Goal: Information Seeking & Learning: Compare options

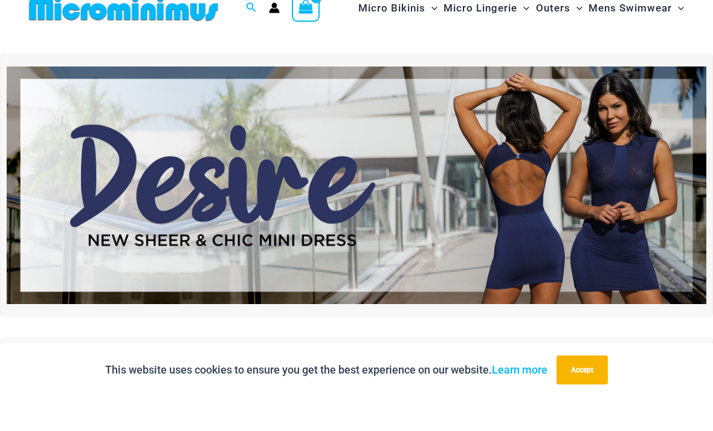
scroll to position [36, 0]
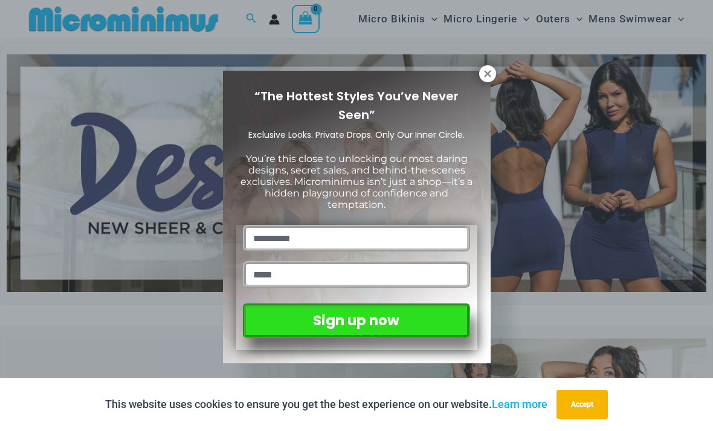
click at [662, 24] on div "“The Hottest Styles You’ve Never Seen” Exclusive Looks. Private Drops. Only Our…" at bounding box center [356, 215] width 713 height 431
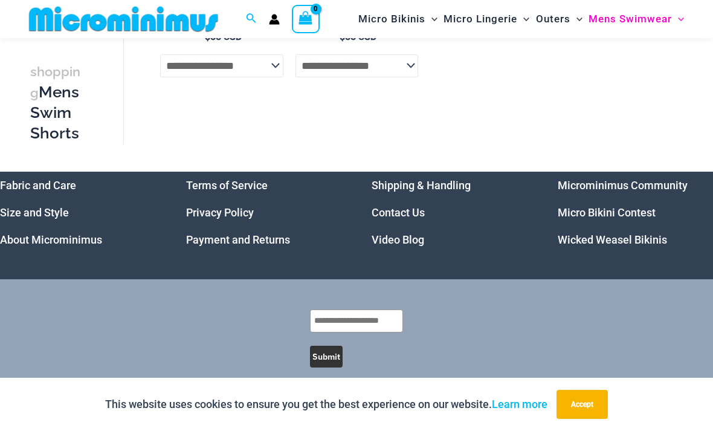
scroll to position [324, 0]
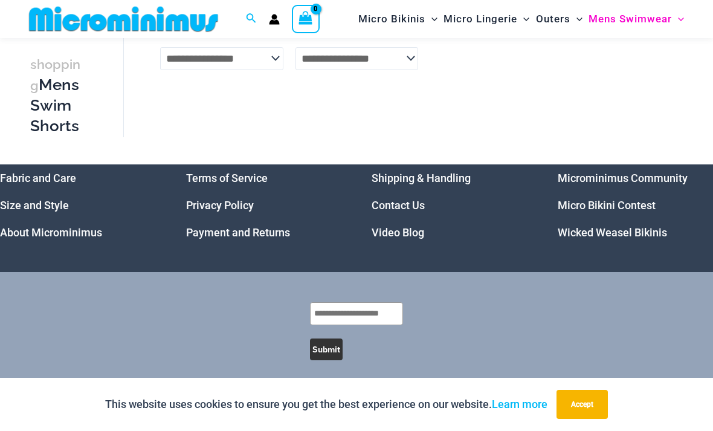
click at [584, 211] on link "Micro Bikini Contest" at bounding box center [607, 205] width 98 height 13
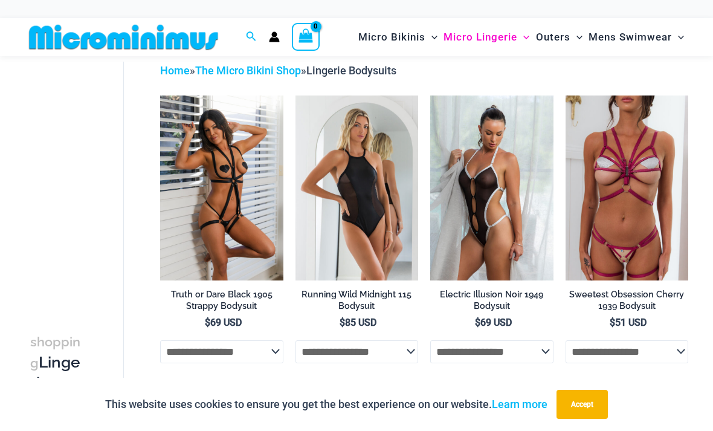
scroll to position [40, 0]
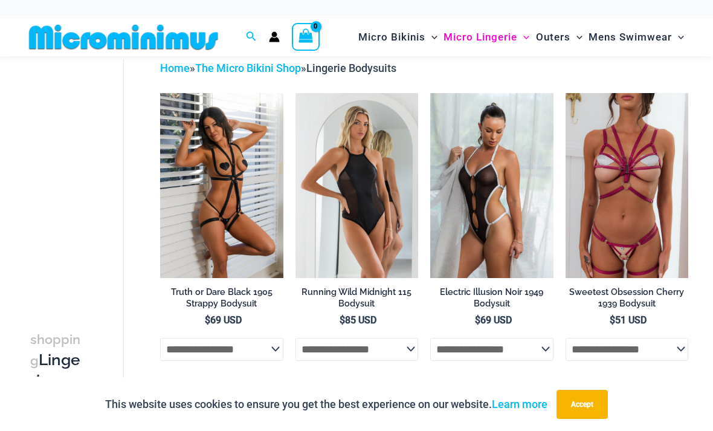
click at [160, 93] on img at bounding box center [160, 93] width 0 height 0
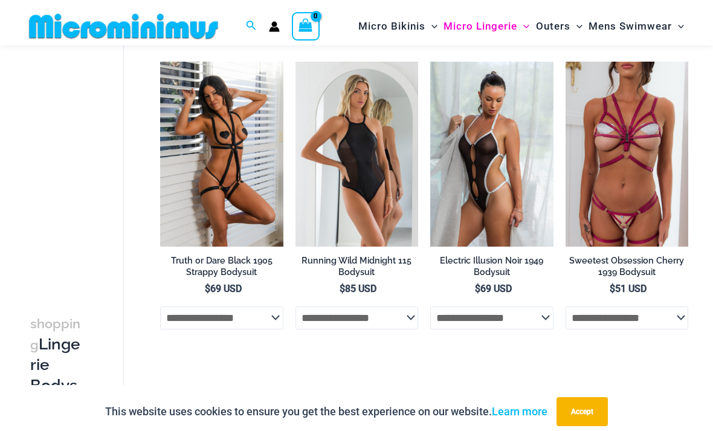
scroll to position [71, 0]
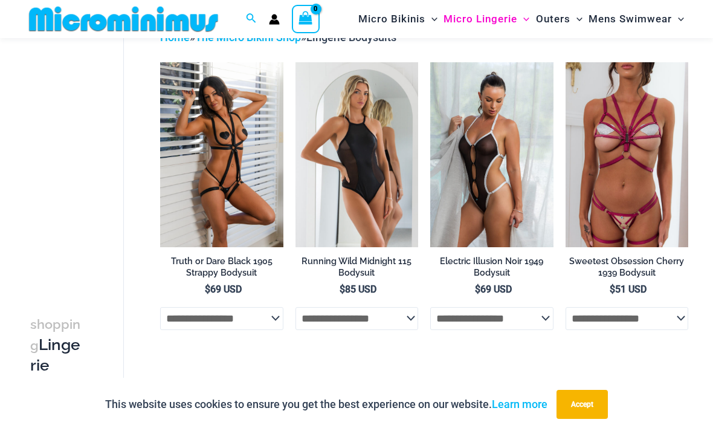
click at [430, 62] on img at bounding box center [430, 62] width 0 height 0
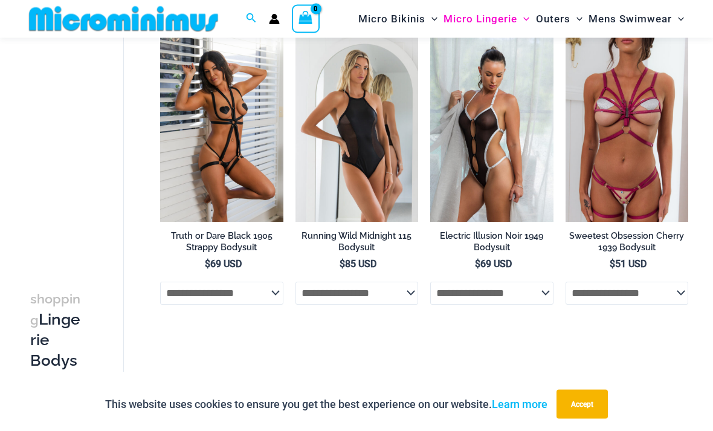
scroll to position [0, 0]
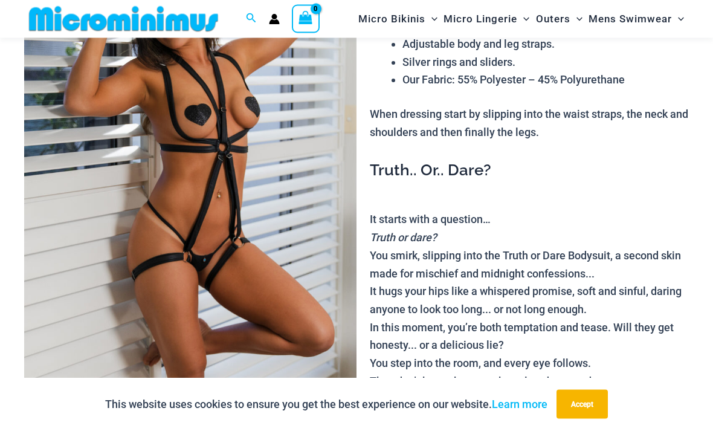
click at [205, 145] on img at bounding box center [190, 167] width 332 height 498
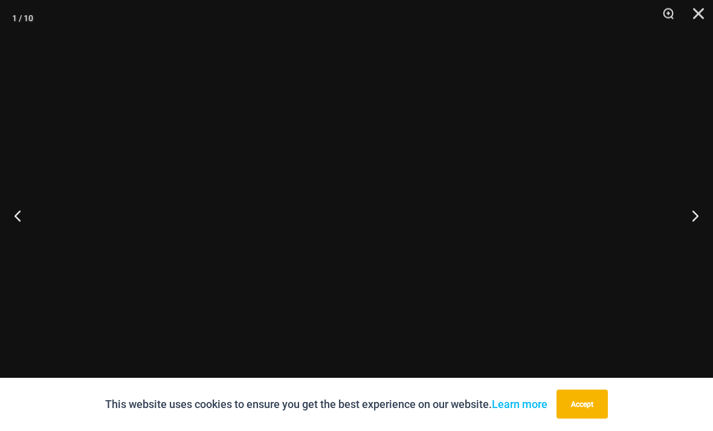
scroll to position [156, 0]
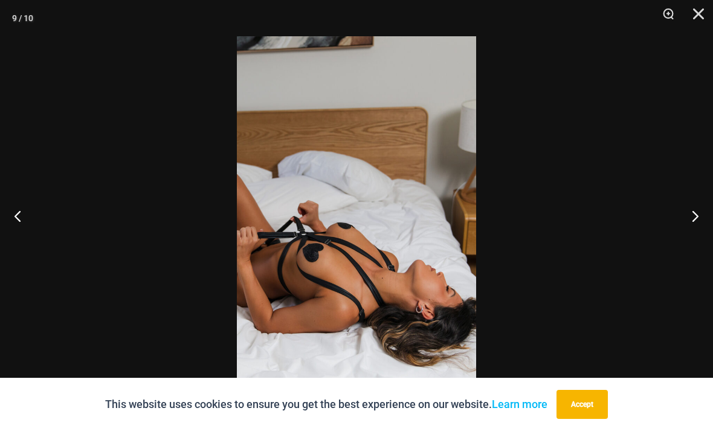
click at [688, 13] on button "Close" at bounding box center [694, 18] width 30 height 36
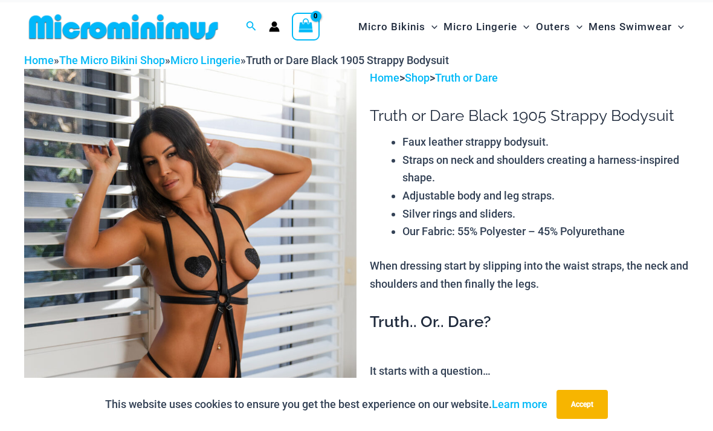
scroll to position [0, 0]
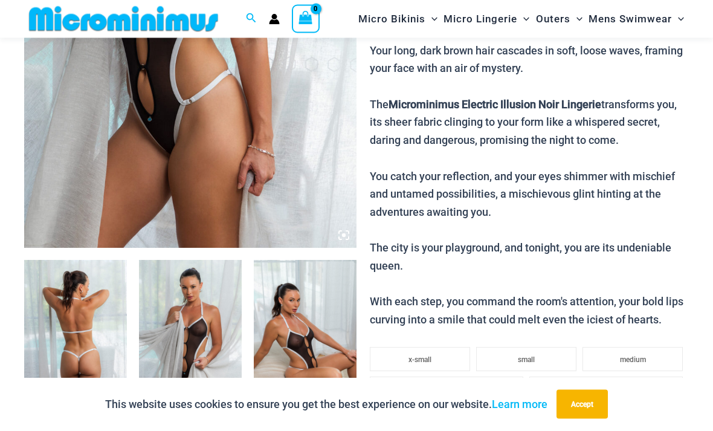
scroll to position [320, 0]
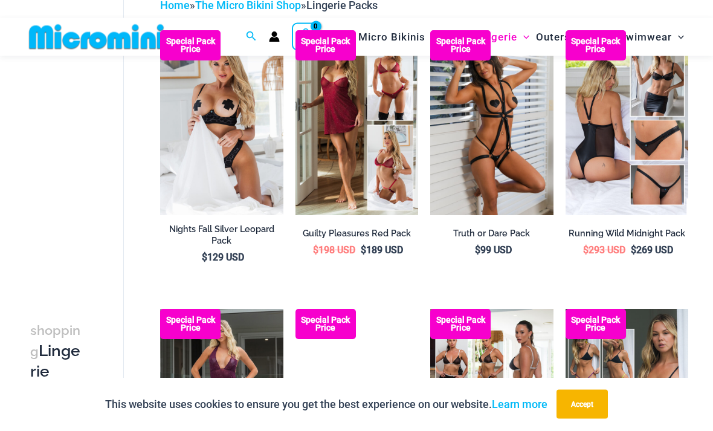
scroll to position [103, 0]
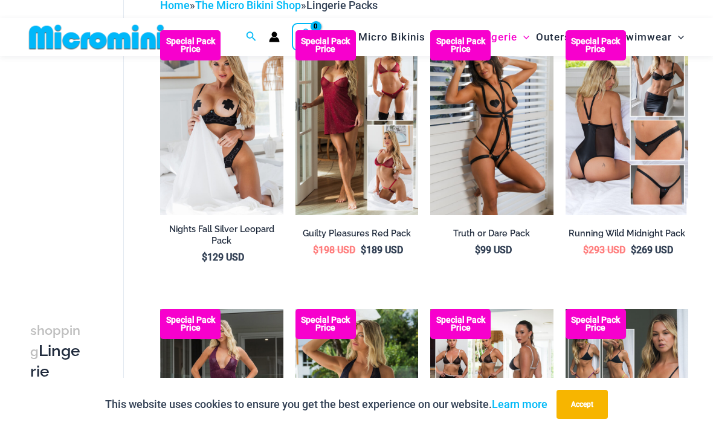
click at [295, 30] on img at bounding box center [295, 30] width 0 height 0
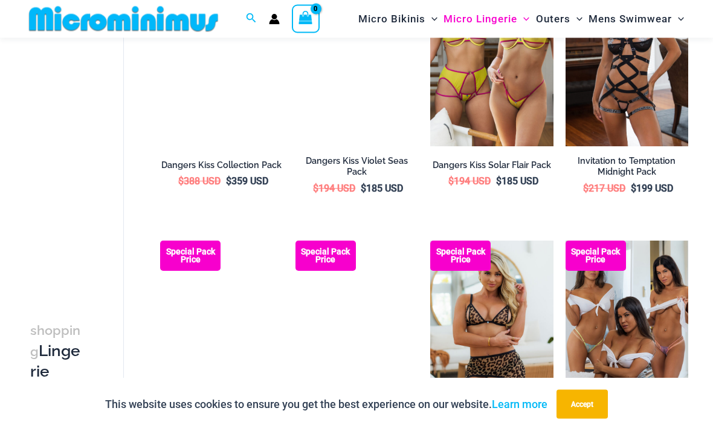
scroll to position [711, 0]
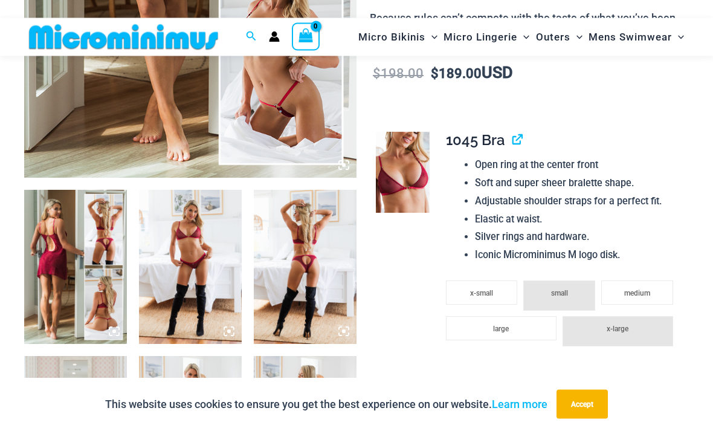
scroll to position [395, 0]
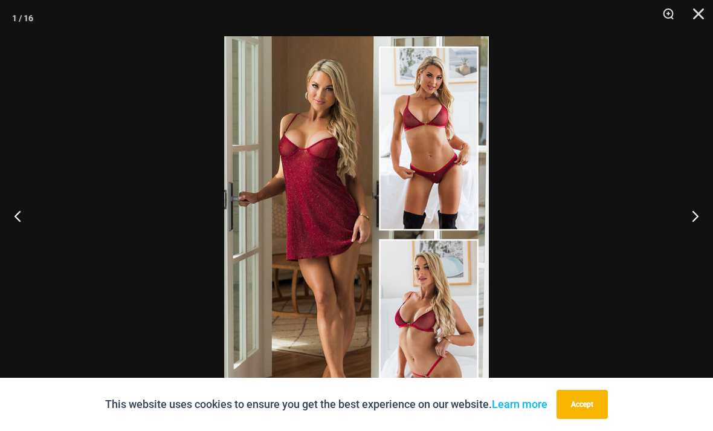
click at [700, 236] on button "Next" at bounding box center [690, 215] width 45 height 60
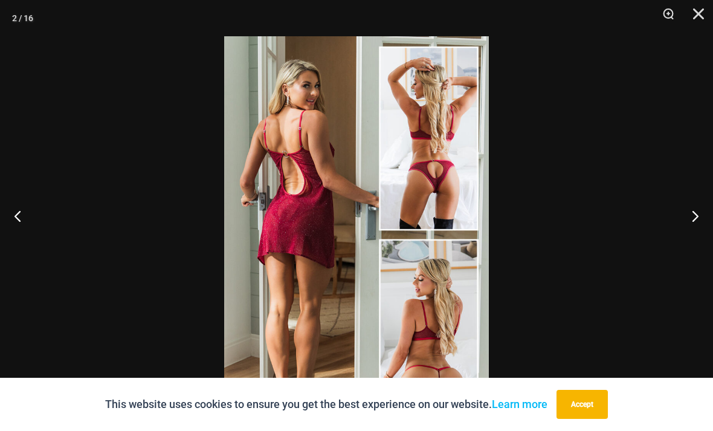
click at [701, 234] on button "Next" at bounding box center [690, 215] width 45 height 60
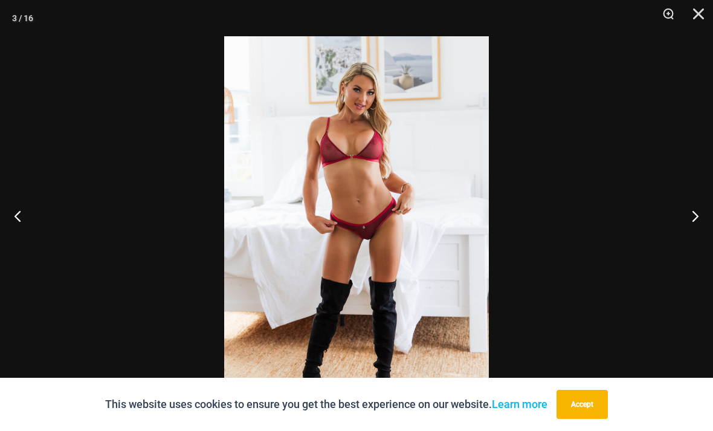
click at [698, 237] on button "Next" at bounding box center [690, 215] width 45 height 60
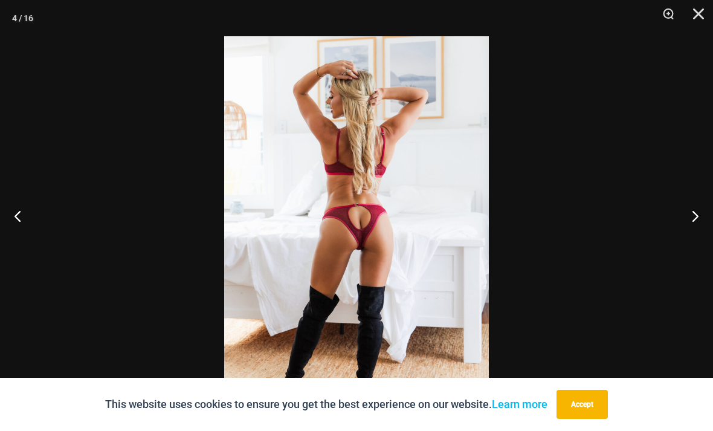
click at [700, 234] on button "Next" at bounding box center [690, 215] width 45 height 60
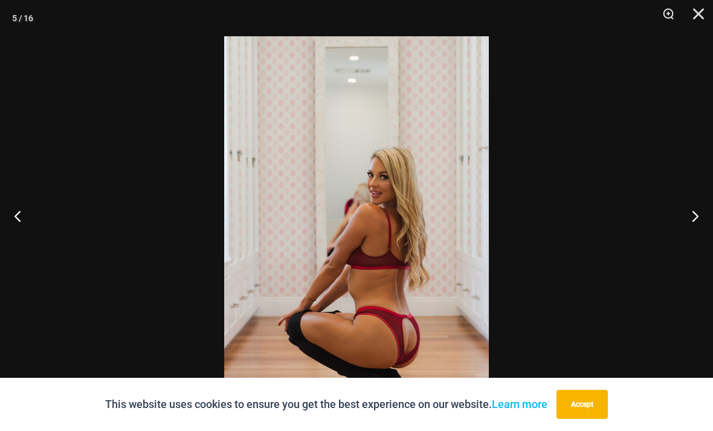
click at [699, 234] on button "Next" at bounding box center [690, 215] width 45 height 60
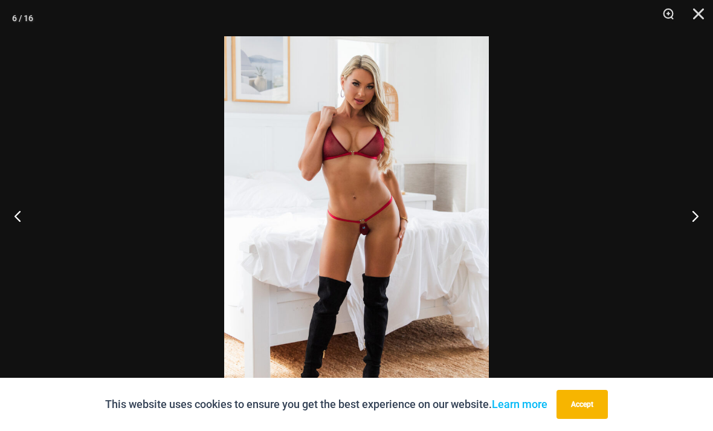
click at [698, 236] on button "Next" at bounding box center [690, 215] width 45 height 60
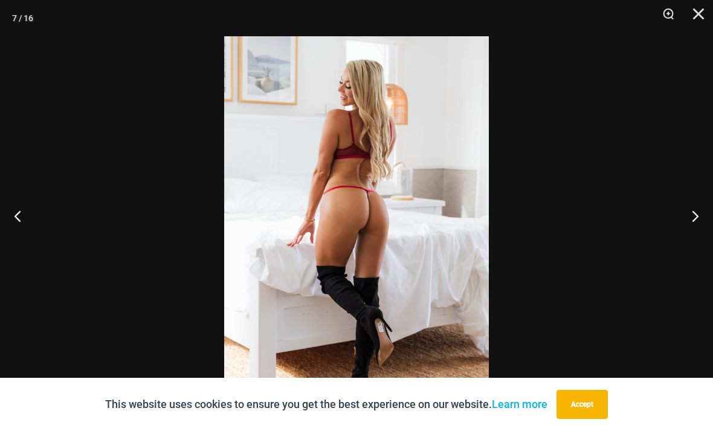
click at [698, 236] on button "Next" at bounding box center [690, 215] width 45 height 60
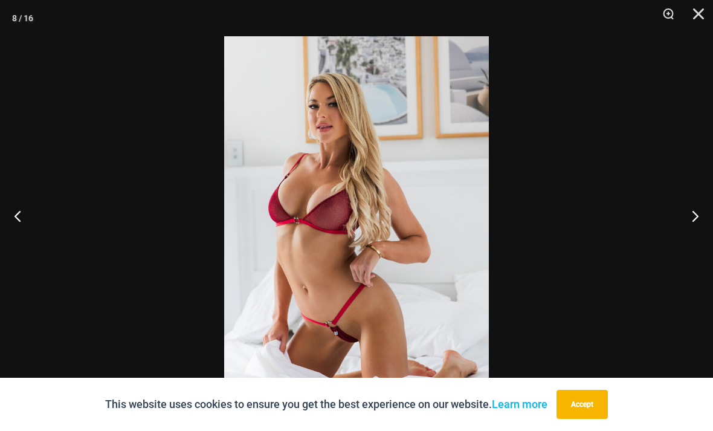
click at [697, 238] on button "Next" at bounding box center [690, 215] width 45 height 60
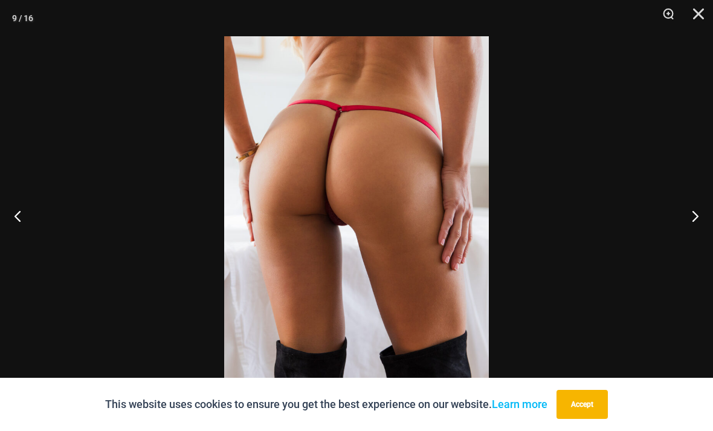
click at [697, 237] on button "Next" at bounding box center [690, 215] width 45 height 60
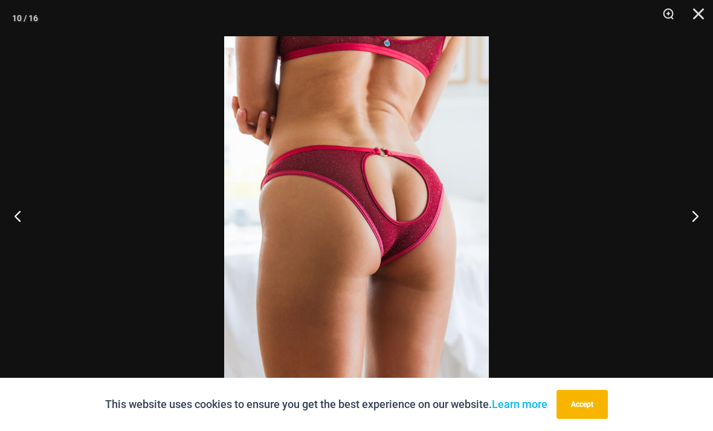
click at [697, 237] on button "Next" at bounding box center [690, 215] width 45 height 60
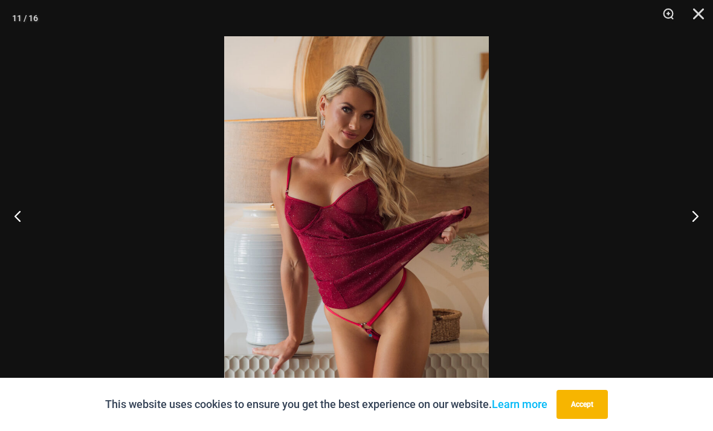
click at [697, 237] on button "Next" at bounding box center [690, 215] width 45 height 60
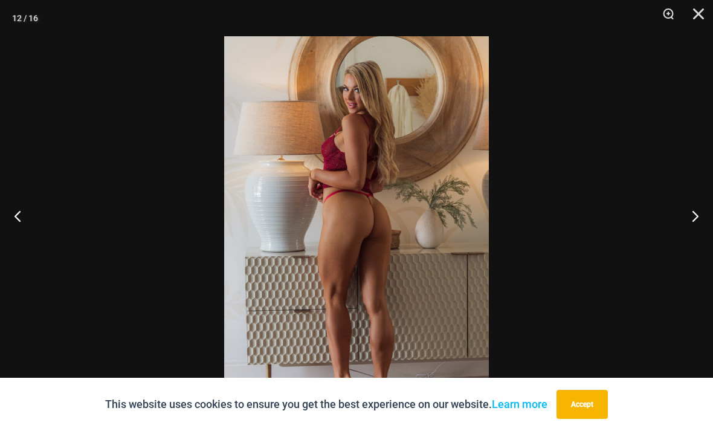
click at [698, 239] on button "Next" at bounding box center [690, 215] width 45 height 60
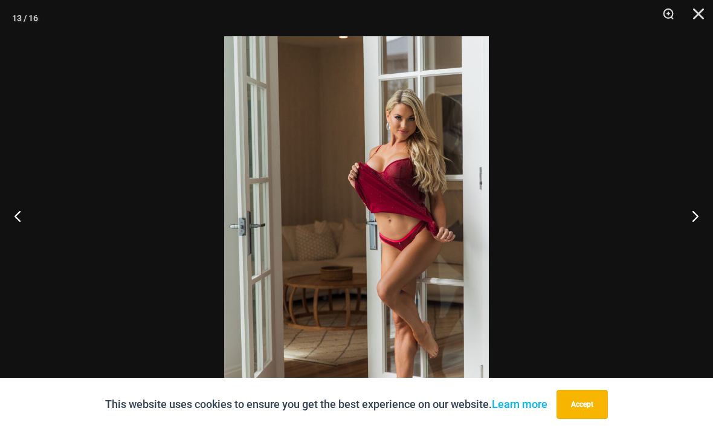
click at [698, 239] on button "Next" at bounding box center [690, 215] width 45 height 60
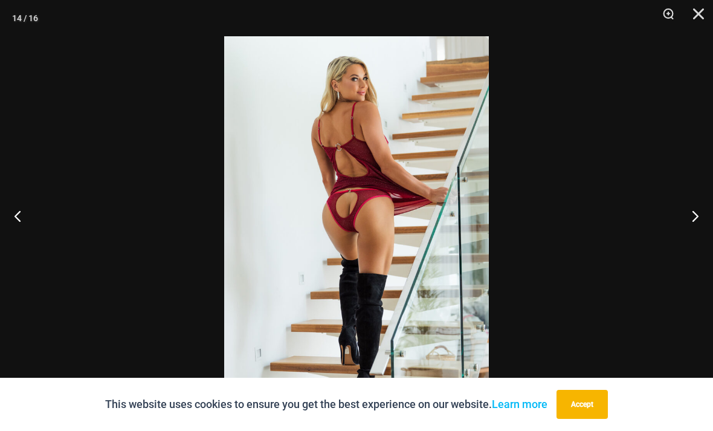
click at [698, 237] on button "Next" at bounding box center [690, 215] width 45 height 60
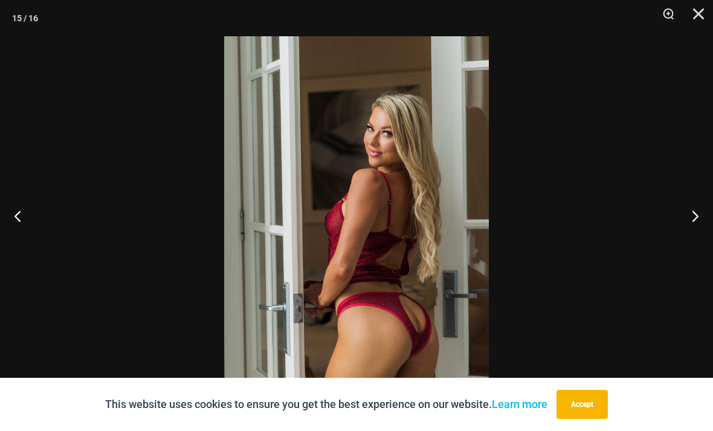
click at [698, 238] on button "Next" at bounding box center [690, 215] width 45 height 60
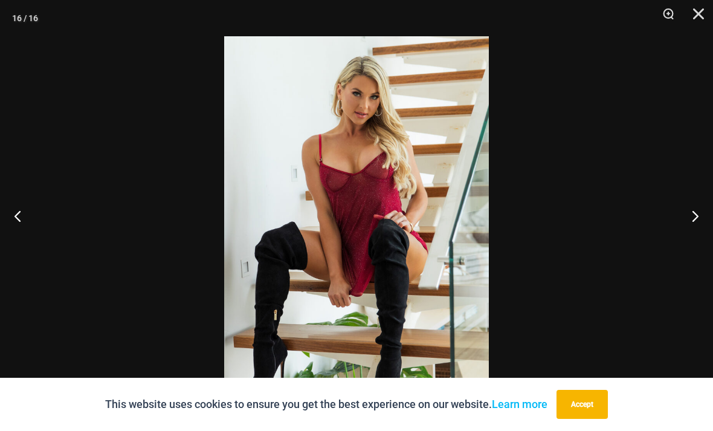
click at [697, 17] on button "Close" at bounding box center [694, 18] width 30 height 36
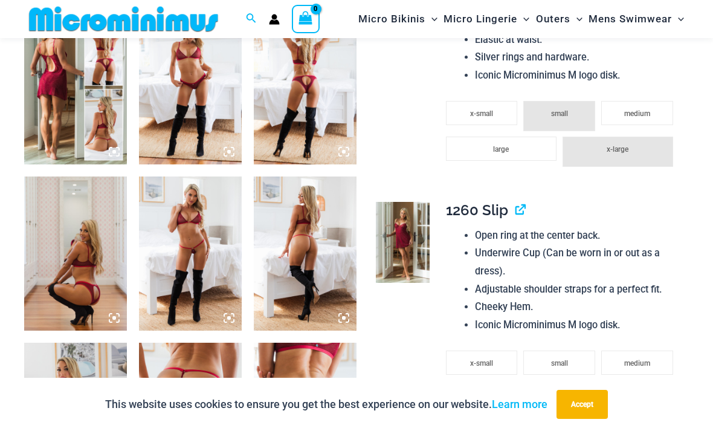
scroll to position [541, 0]
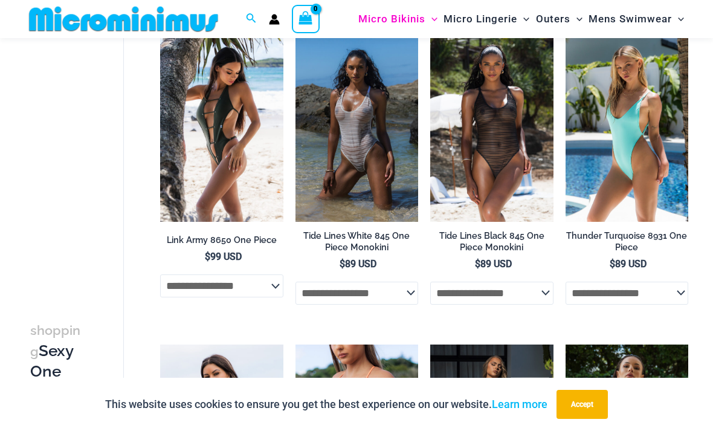
scroll to position [1018, 0]
click at [566, 38] on img at bounding box center [566, 38] width 0 height 0
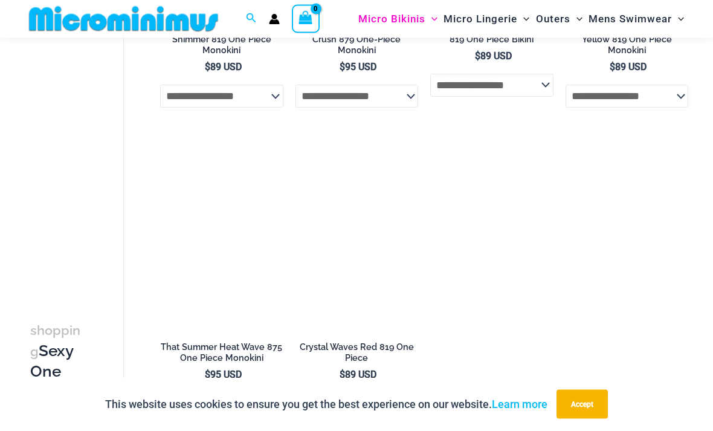
scroll to position [1534, 0]
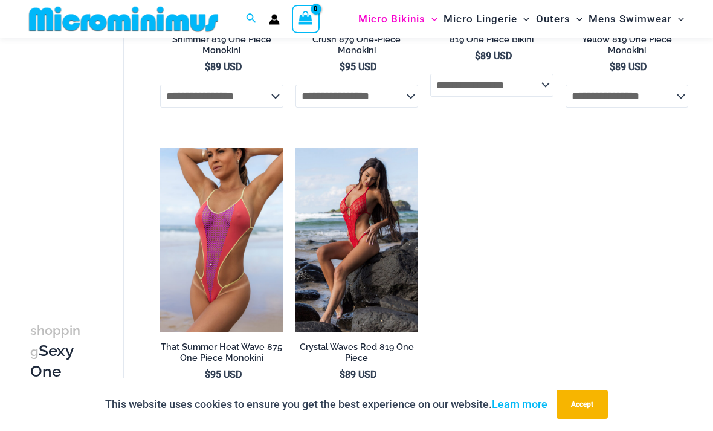
click at [295, 148] on img at bounding box center [295, 148] width 0 height 0
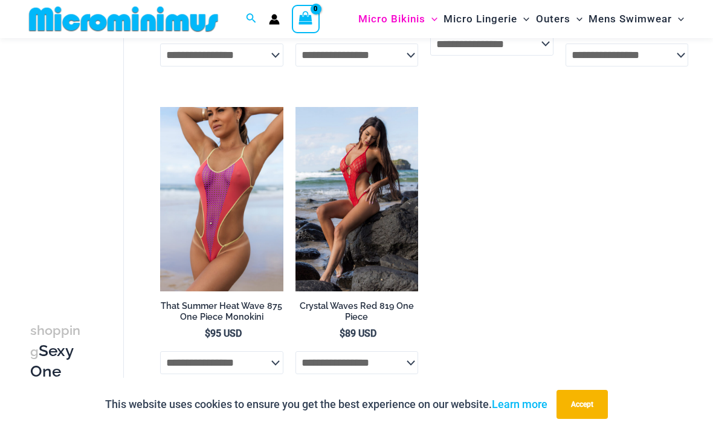
scroll to position [1574, 0]
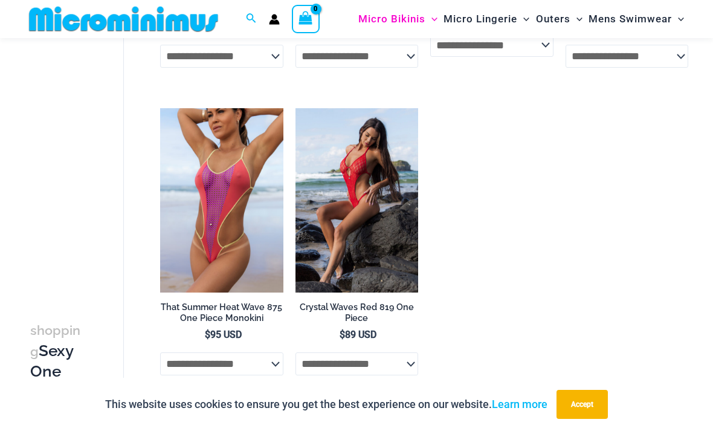
click at [160, 108] on img at bounding box center [160, 108] width 0 height 0
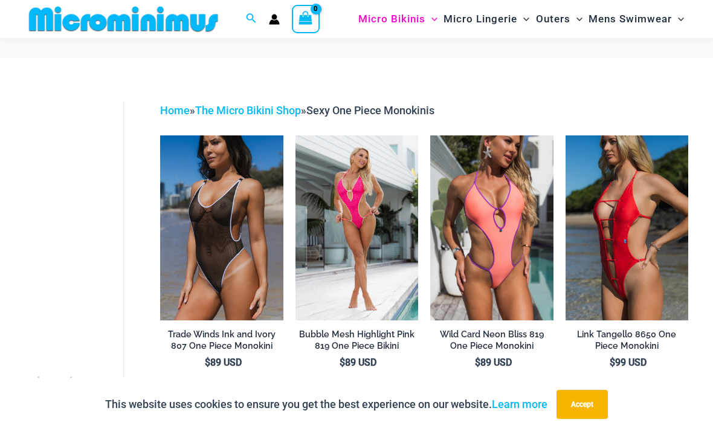
scroll to position [1613, 0]
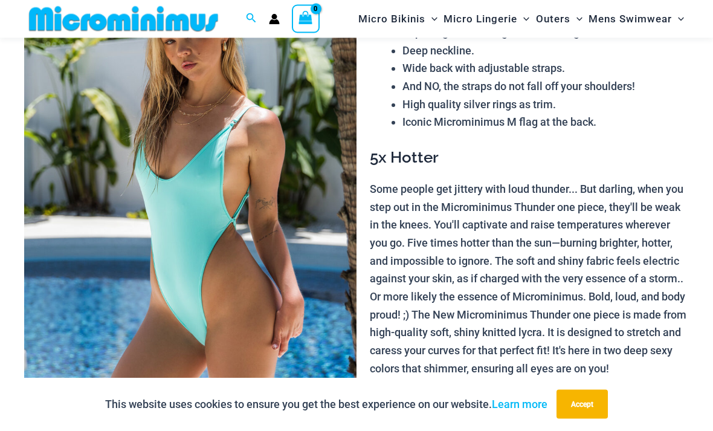
scroll to position [131, 0]
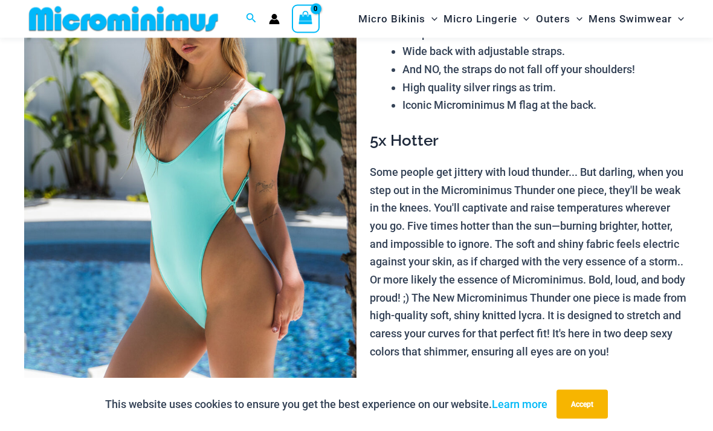
click at [299, 253] on img at bounding box center [190, 192] width 332 height 498
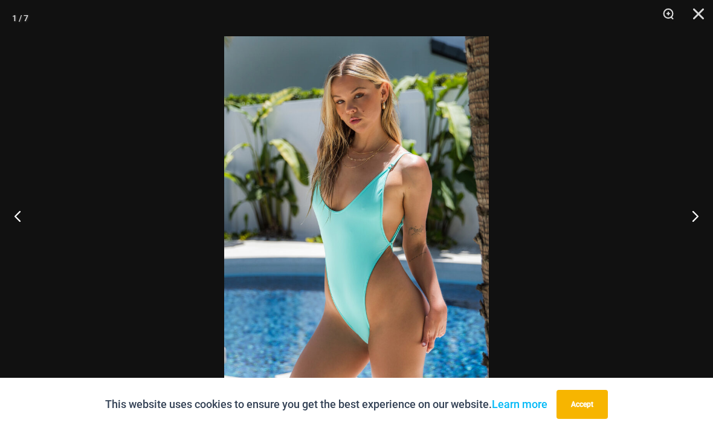
click at [698, 243] on button "Next" at bounding box center [690, 215] width 45 height 60
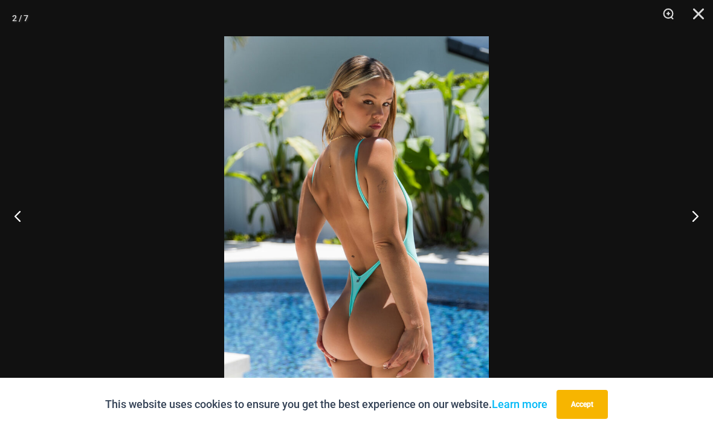
click at [700, 243] on button "Next" at bounding box center [690, 215] width 45 height 60
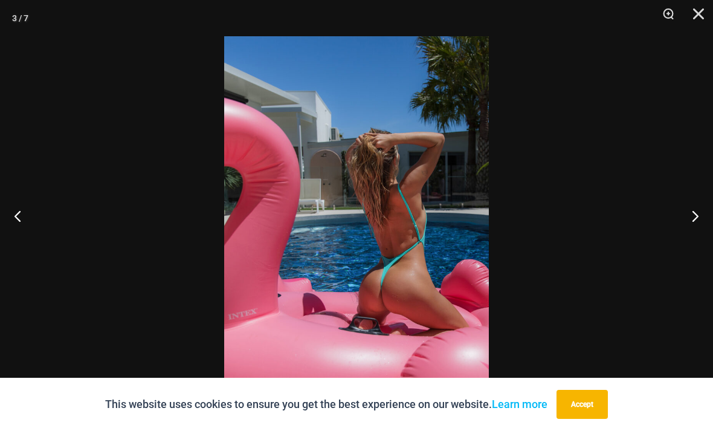
click at [701, 242] on button "Next" at bounding box center [690, 215] width 45 height 60
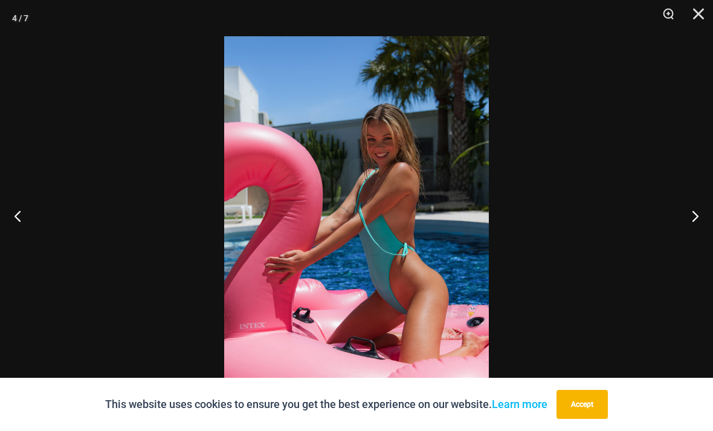
click at [698, 240] on button "Next" at bounding box center [690, 215] width 45 height 60
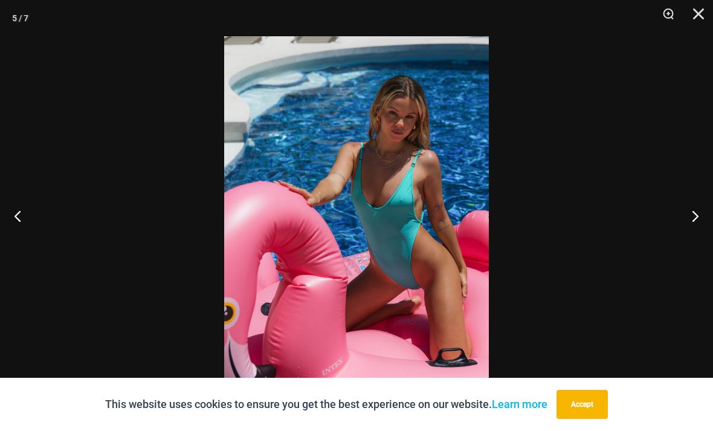
click at [696, 242] on button "Next" at bounding box center [690, 215] width 45 height 60
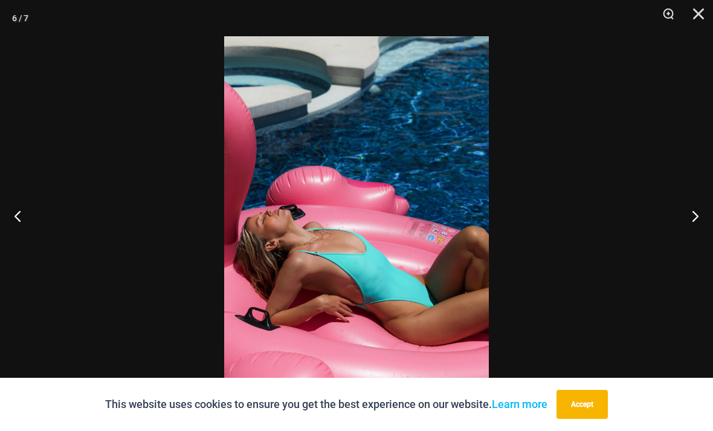
click at [697, 242] on button "Next" at bounding box center [690, 215] width 45 height 60
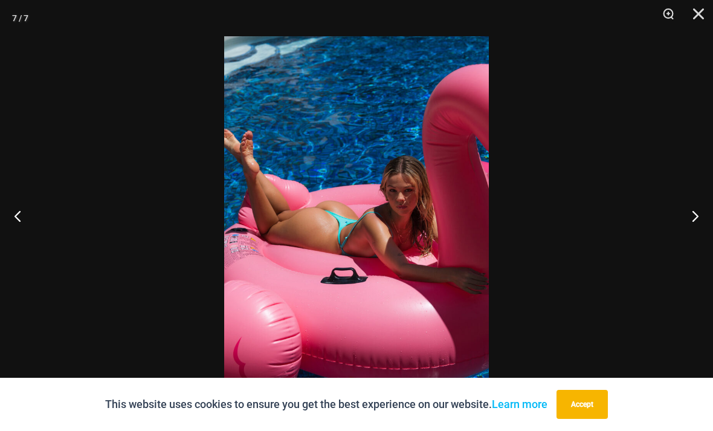
click at [697, 242] on button "Next" at bounding box center [690, 215] width 45 height 60
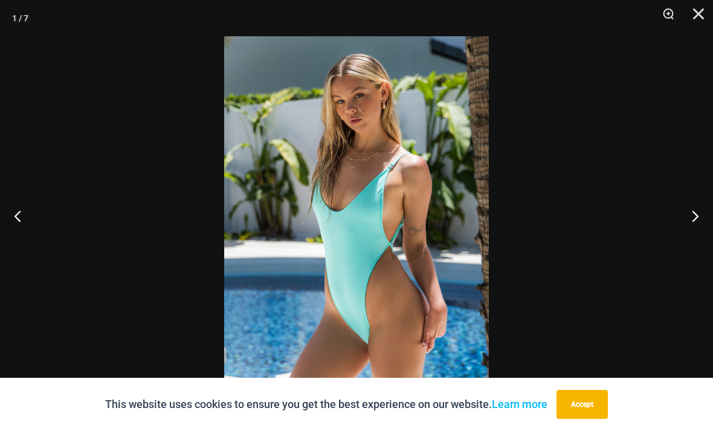
click at [697, 241] on button "Next" at bounding box center [690, 215] width 45 height 60
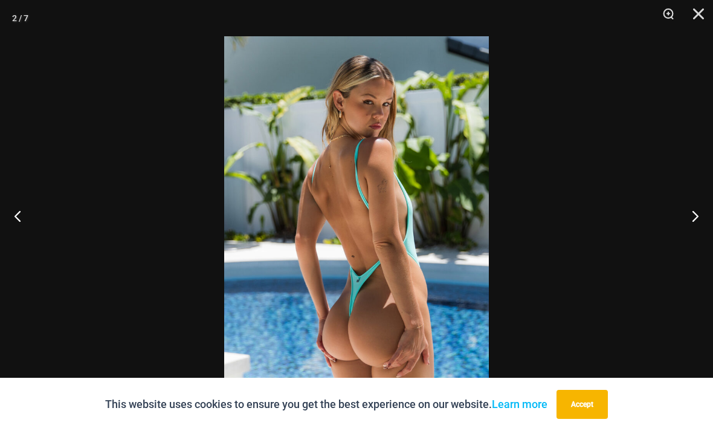
click at [697, 241] on button "Next" at bounding box center [690, 215] width 45 height 60
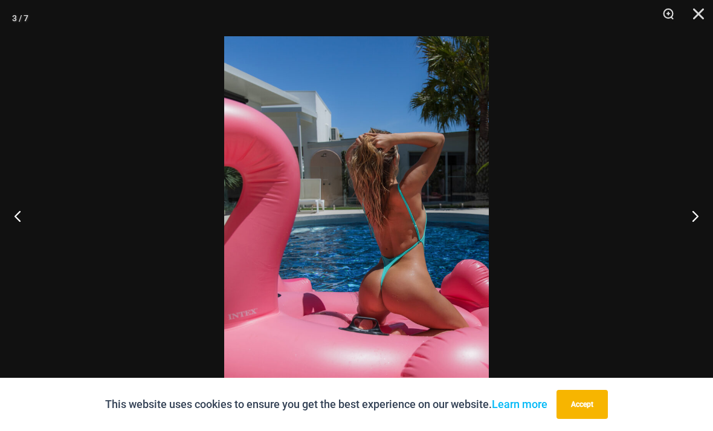
click at [698, 241] on button "Next" at bounding box center [690, 215] width 45 height 60
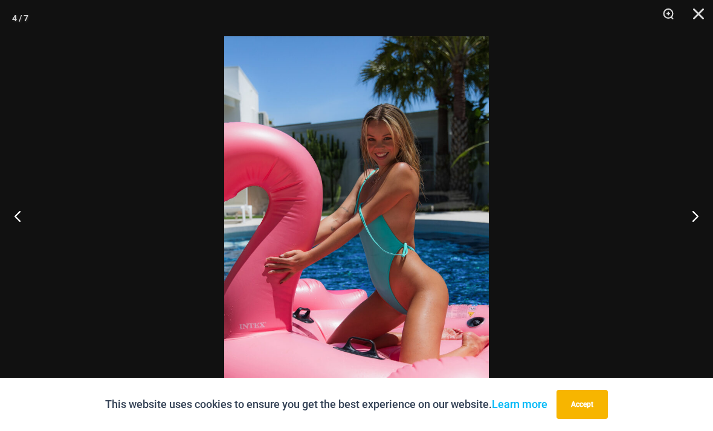
click at [699, 16] on button "Close" at bounding box center [694, 18] width 30 height 36
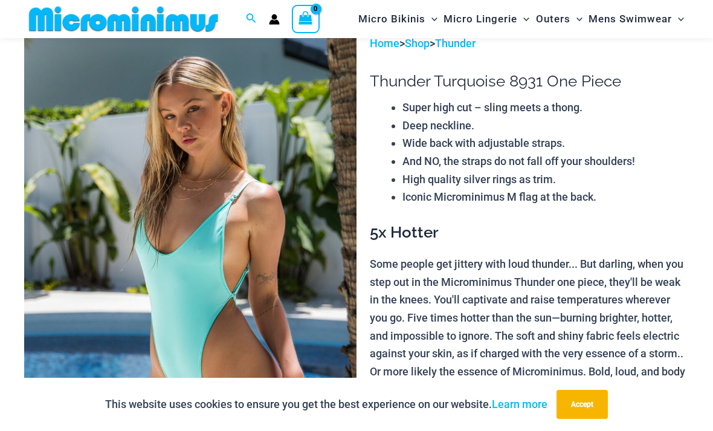
scroll to position [0, 0]
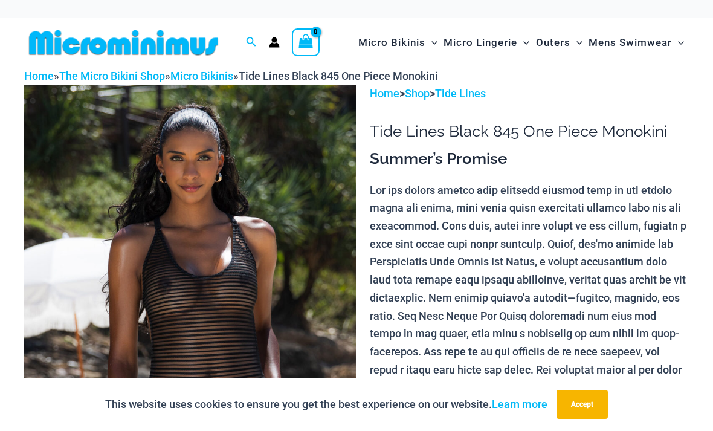
click at [292, 195] on img at bounding box center [190, 334] width 332 height 498
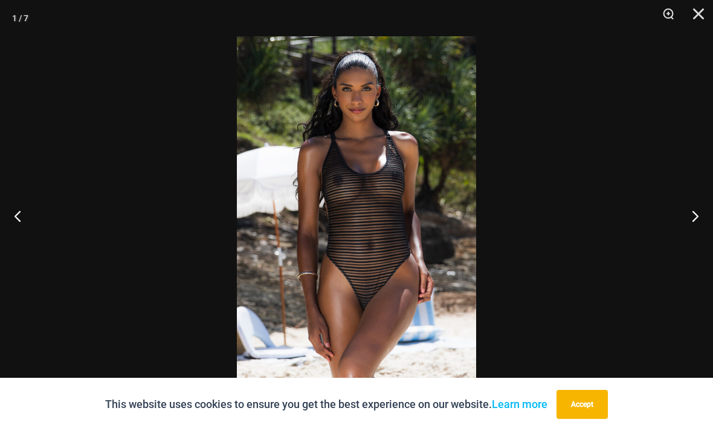
click at [697, 218] on button "Next" at bounding box center [690, 215] width 45 height 60
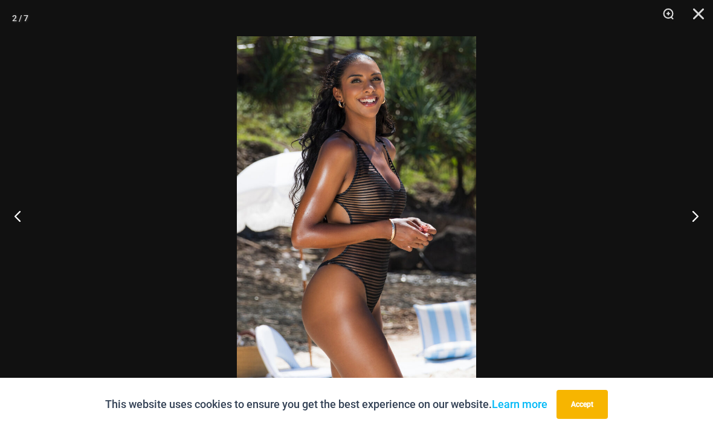
click at [697, 219] on button "Next" at bounding box center [690, 215] width 45 height 60
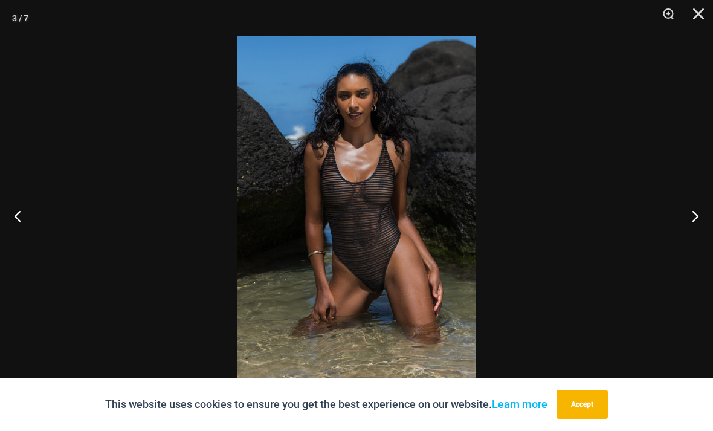
click at [700, 220] on button "Next" at bounding box center [690, 215] width 45 height 60
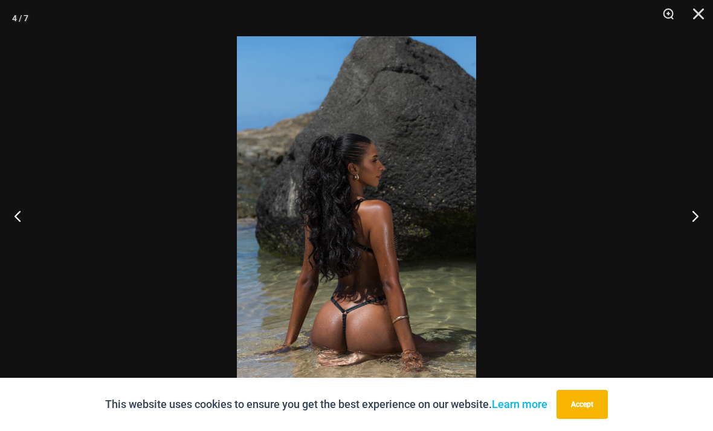
click at [699, 220] on button "Next" at bounding box center [690, 215] width 45 height 60
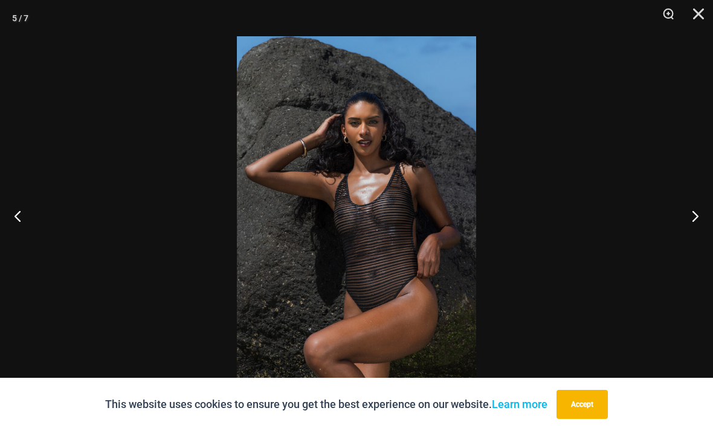
click at [700, 218] on button "Next" at bounding box center [690, 215] width 45 height 60
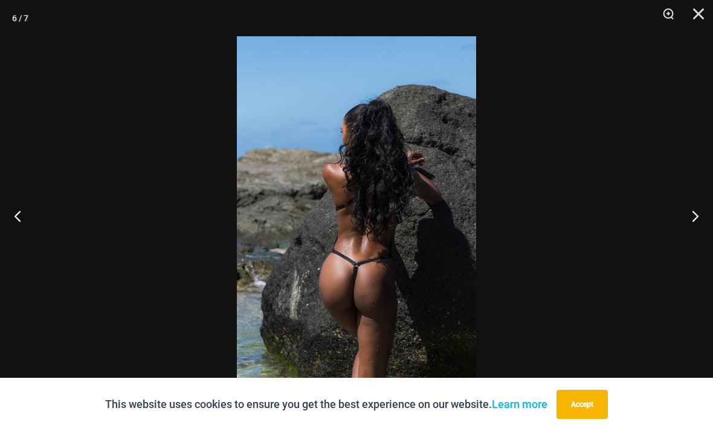
click at [703, 221] on button "Next" at bounding box center [690, 215] width 45 height 60
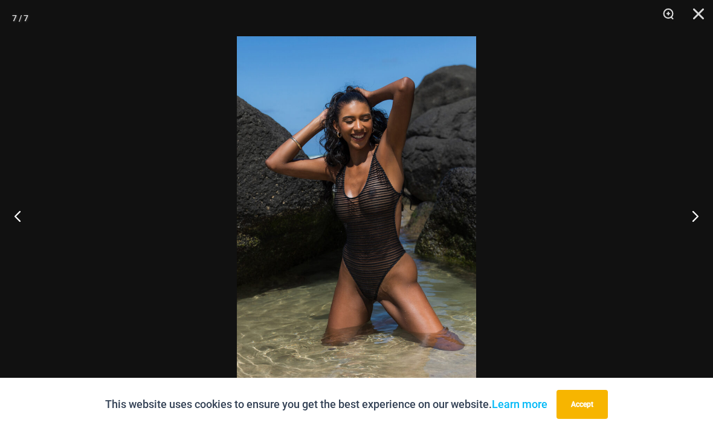
click at [704, 219] on button "Next" at bounding box center [690, 215] width 45 height 60
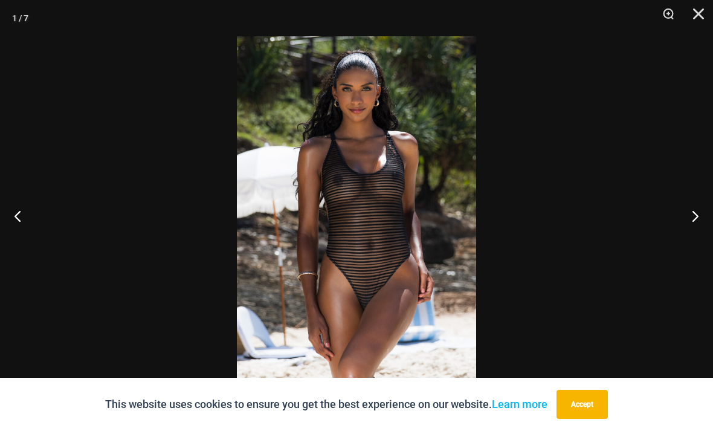
click at [705, 219] on button "Next" at bounding box center [690, 215] width 45 height 60
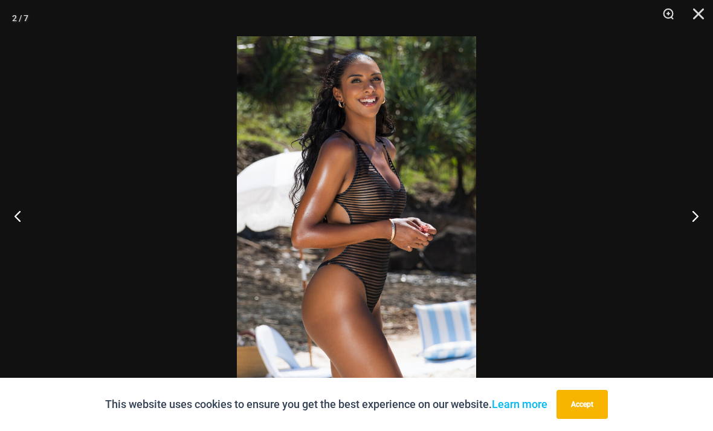
click at [706, 218] on button "Next" at bounding box center [690, 215] width 45 height 60
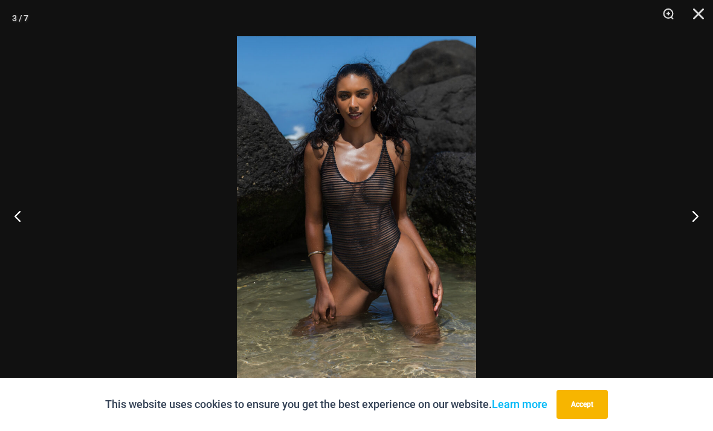
click at [703, 15] on button "Close" at bounding box center [694, 18] width 30 height 36
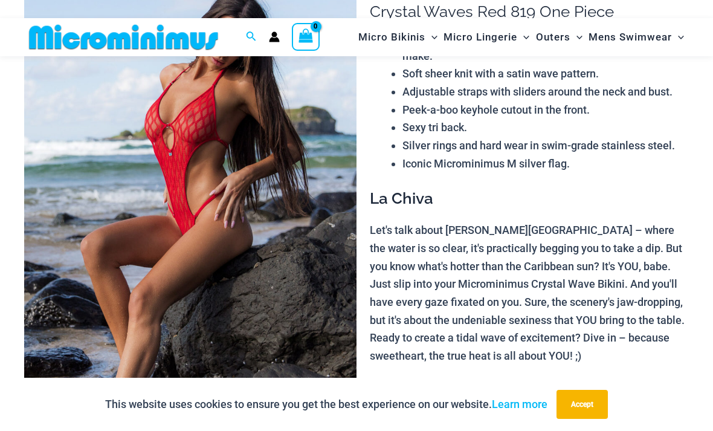
scroll to position [106, 0]
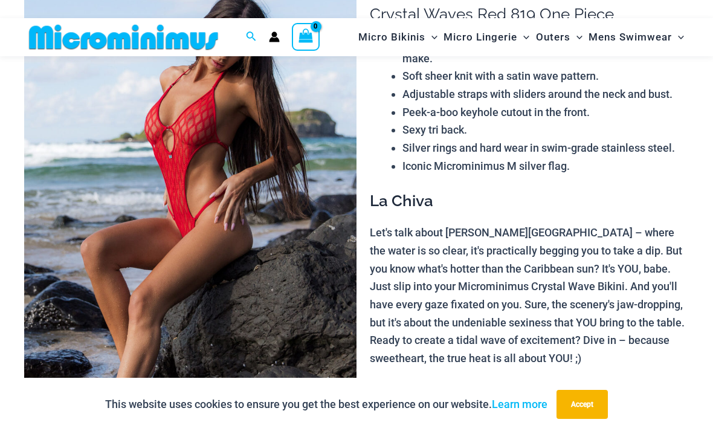
click at [76, 137] on img at bounding box center [190, 216] width 332 height 498
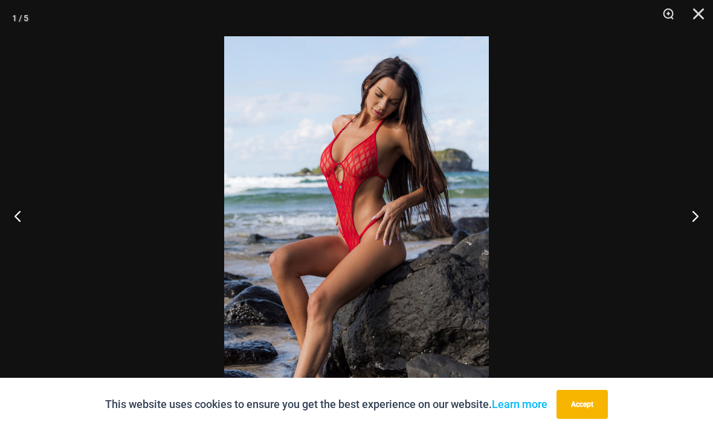
click at [695, 240] on button "Next" at bounding box center [690, 215] width 45 height 60
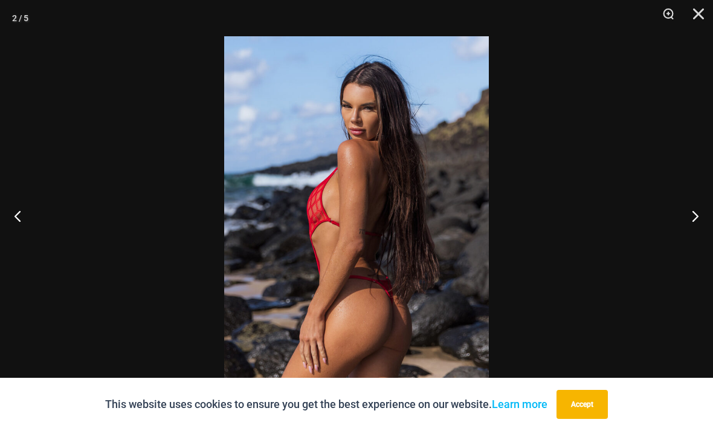
click at [695, 242] on button "Next" at bounding box center [690, 215] width 45 height 60
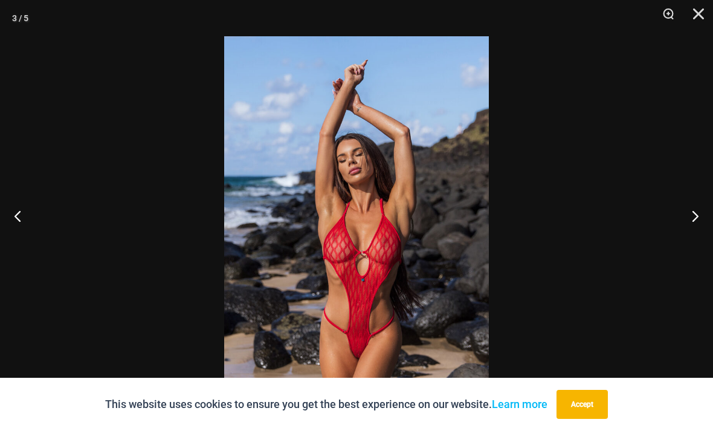
click at [695, 238] on button "Next" at bounding box center [690, 215] width 45 height 60
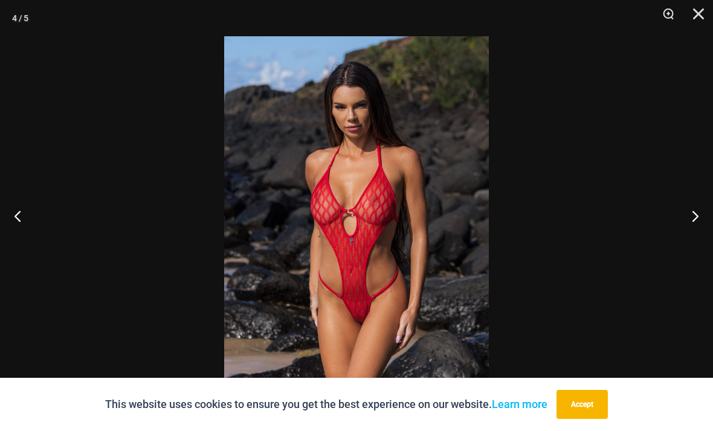
click at [696, 233] on button "Next" at bounding box center [690, 215] width 45 height 60
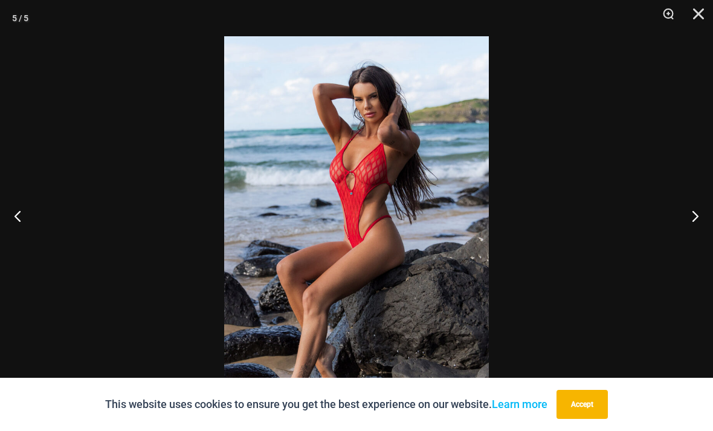
click at [696, 231] on button "Next" at bounding box center [690, 215] width 45 height 60
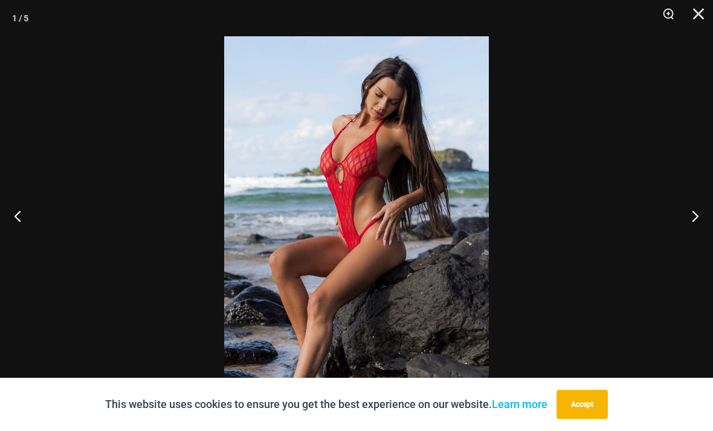
click at [697, 229] on button "Next" at bounding box center [690, 215] width 45 height 60
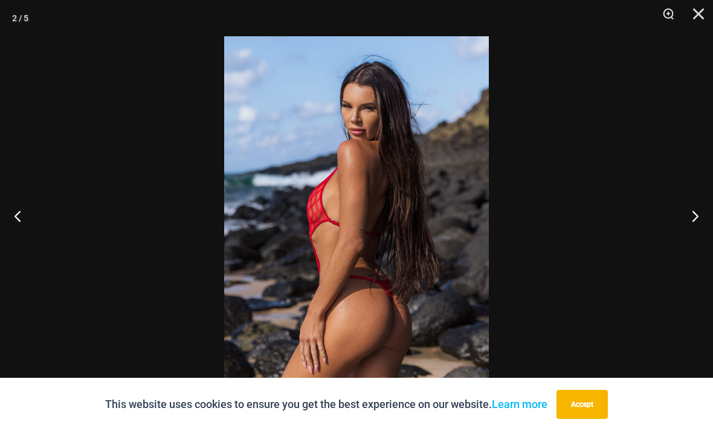
click at [697, 230] on button "Next" at bounding box center [690, 215] width 45 height 60
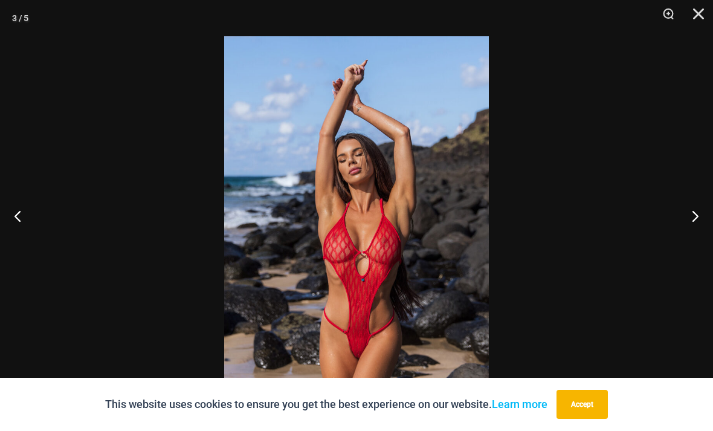
click at [701, 15] on button "Close" at bounding box center [694, 18] width 30 height 36
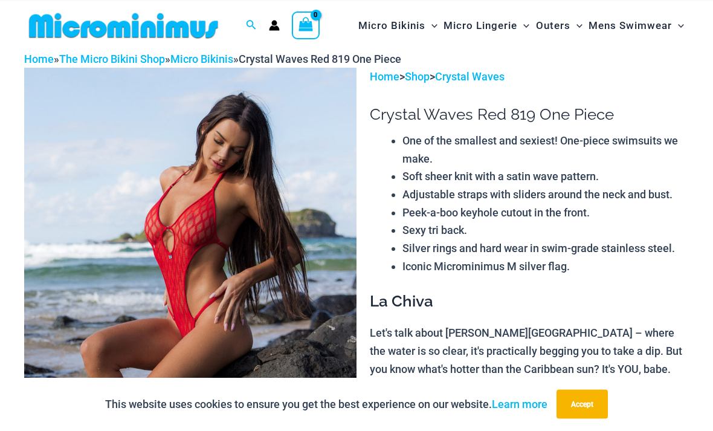
scroll to position [0, 0]
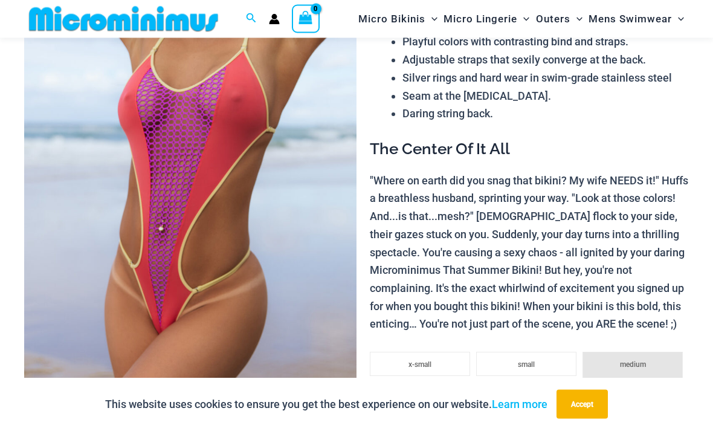
scroll to position [160, 0]
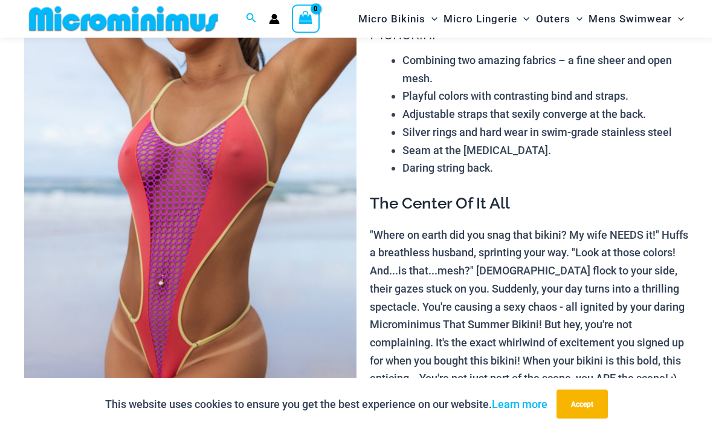
click at [94, 137] on img at bounding box center [190, 218] width 332 height 498
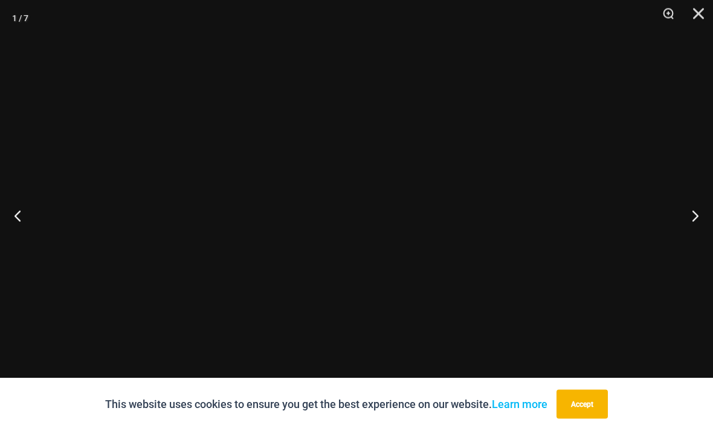
scroll to position [105, 0]
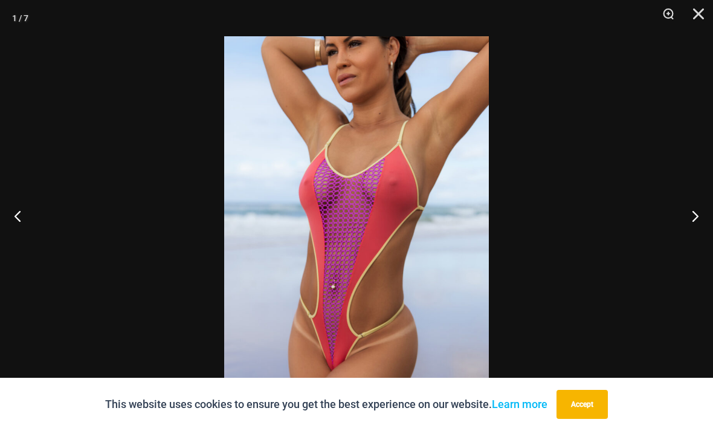
click at [694, 239] on button "Next" at bounding box center [690, 215] width 45 height 60
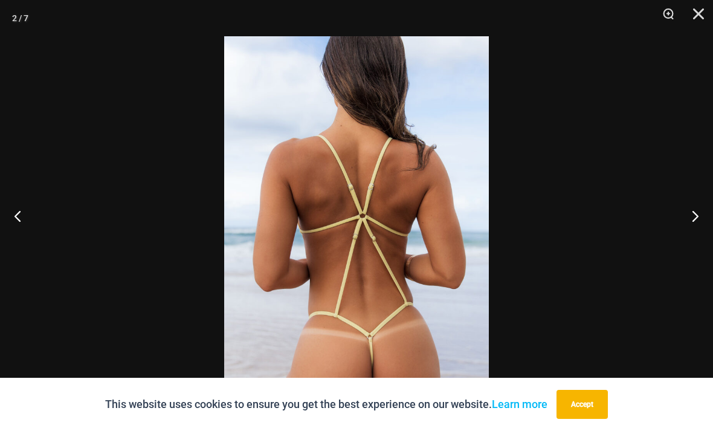
click at [695, 236] on button "Next" at bounding box center [690, 215] width 45 height 60
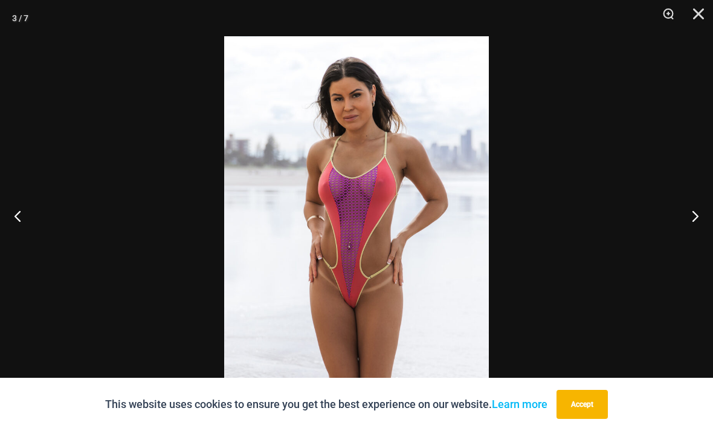
click at [696, 237] on button "Next" at bounding box center [690, 215] width 45 height 60
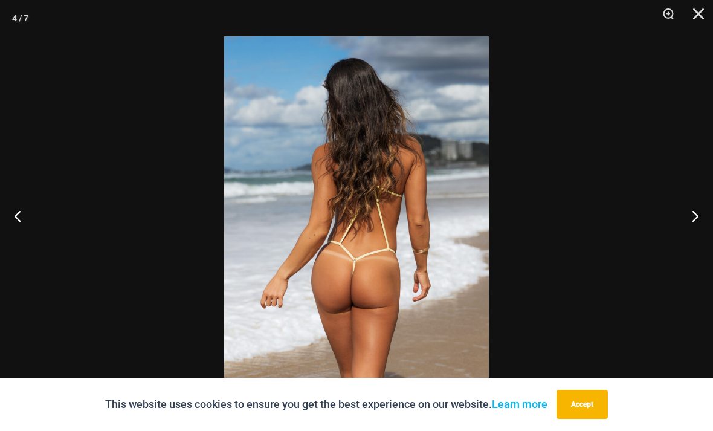
click at [696, 15] on button "Close" at bounding box center [694, 18] width 30 height 36
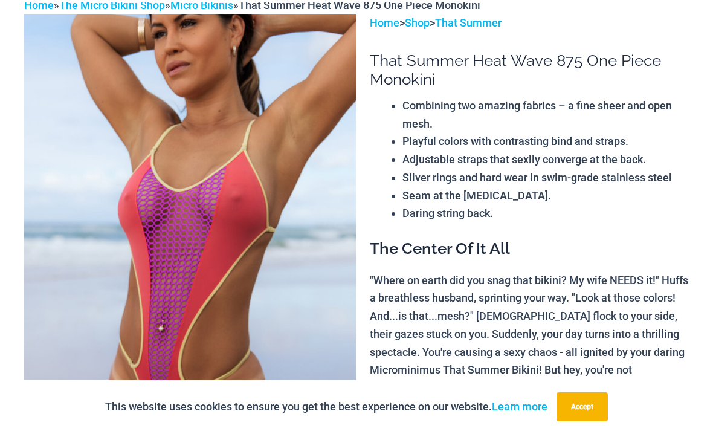
scroll to position [0, 0]
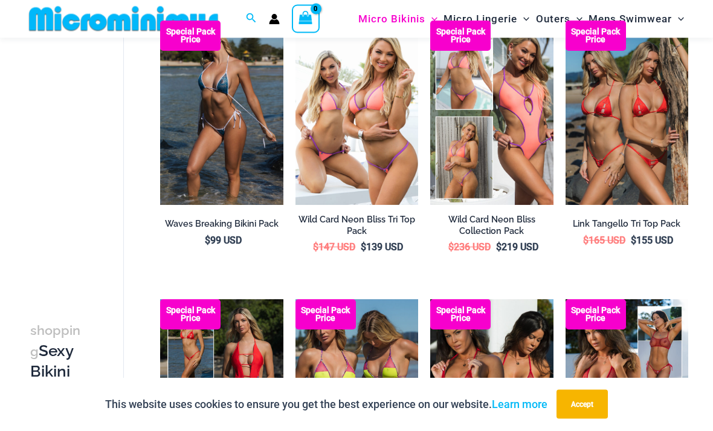
scroll to position [378, 0]
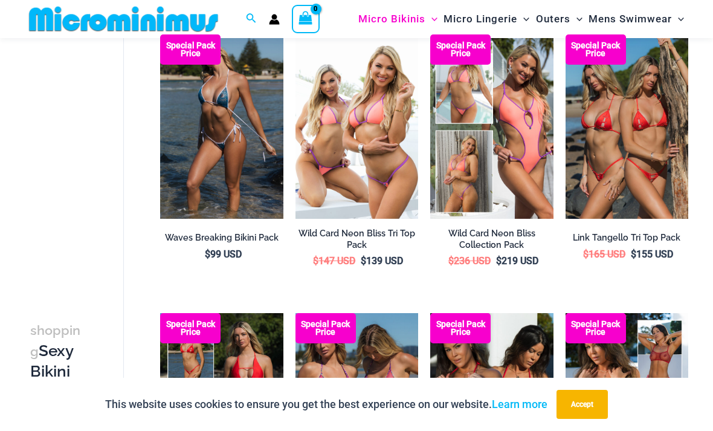
click at [566, 34] on img at bounding box center [566, 34] width 0 height 0
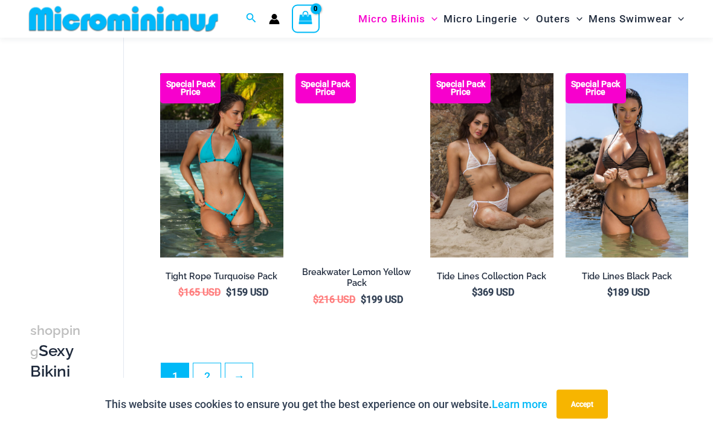
scroll to position [2002, 0]
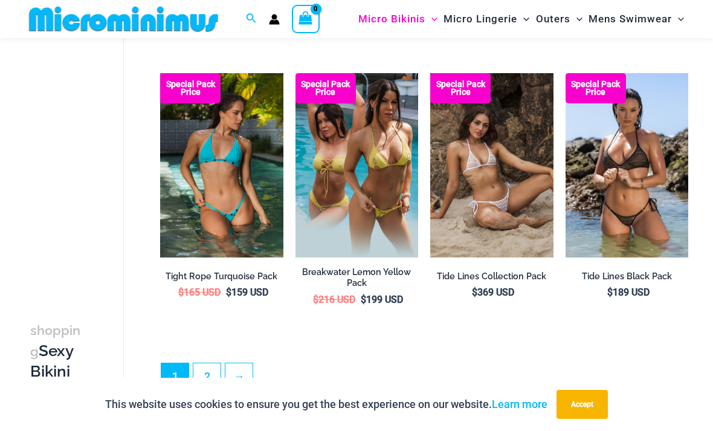
click at [248, 363] on link "→" at bounding box center [238, 376] width 27 height 27
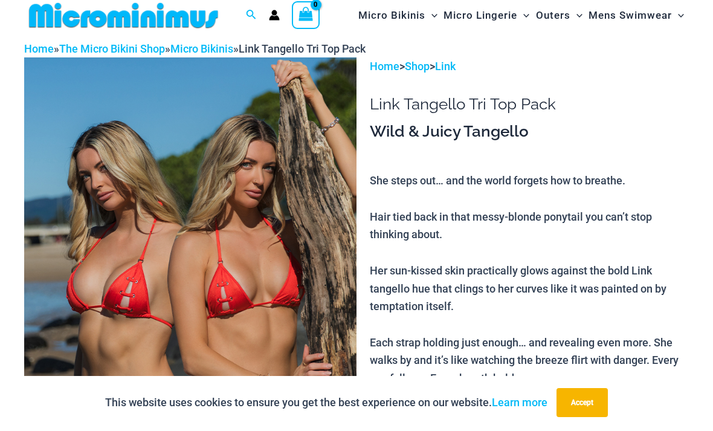
scroll to position [30, 0]
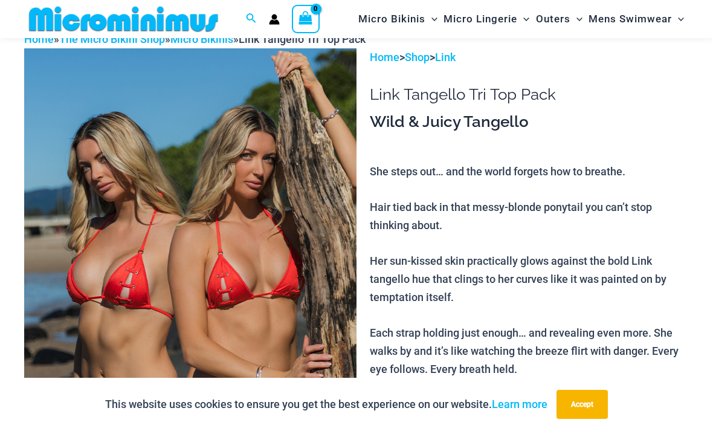
click at [279, 217] on img at bounding box center [190, 297] width 332 height 498
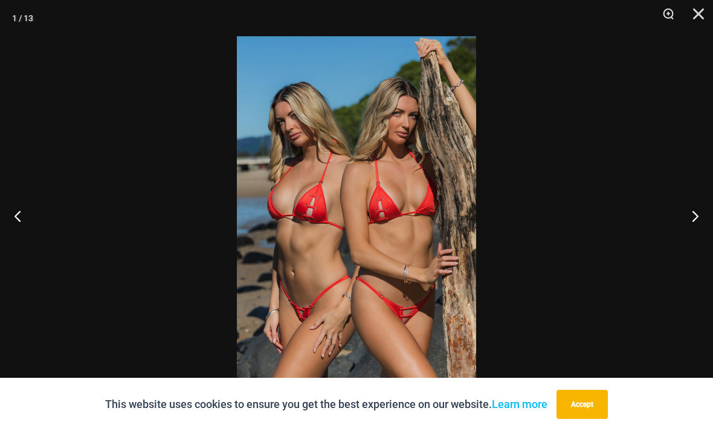
click at [697, 220] on button "Next" at bounding box center [690, 215] width 45 height 60
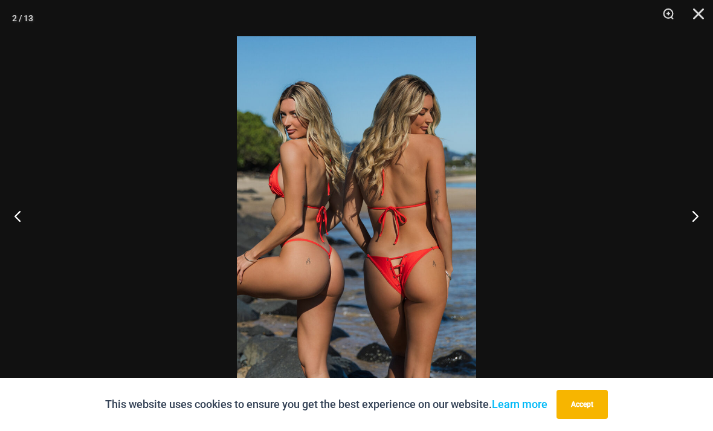
click at [701, 214] on button "Next" at bounding box center [690, 215] width 45 height 60
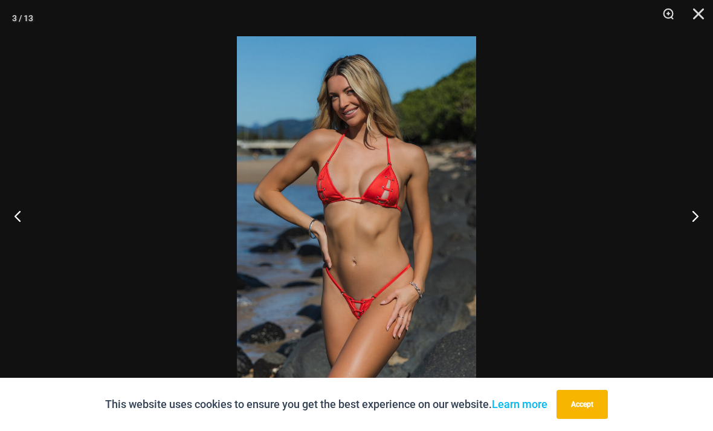
click at [703, 213] on button "Next" at bounding box center [690, 215] width 45 height 60
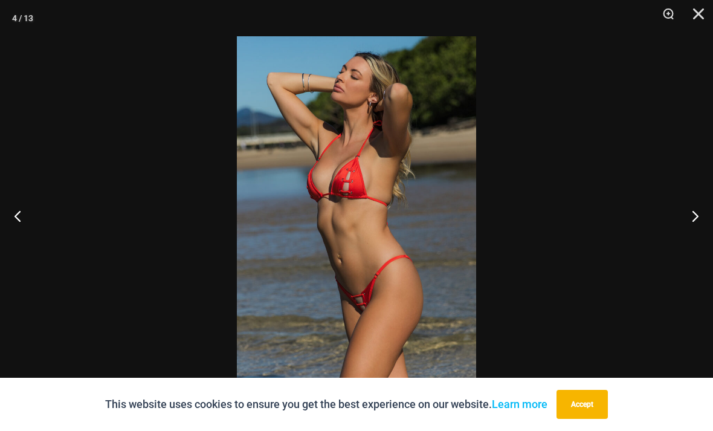
click at [704, 213] on button "Next" at bounding box center [690, 215] width 45 height 60
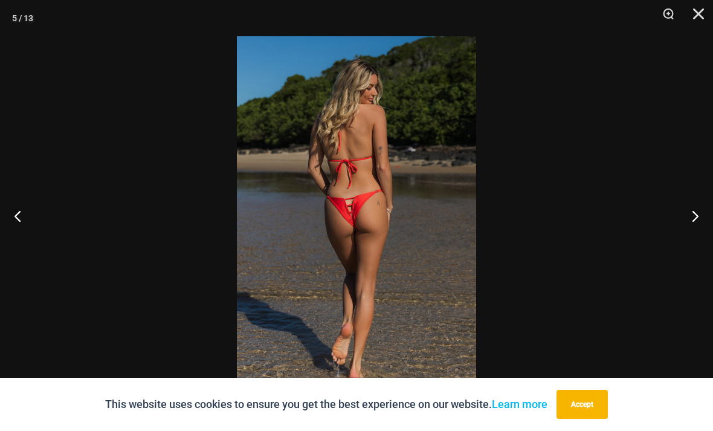
click at [704, 212] on button "Next" at bounding box center [690, 215] width 45 height 60
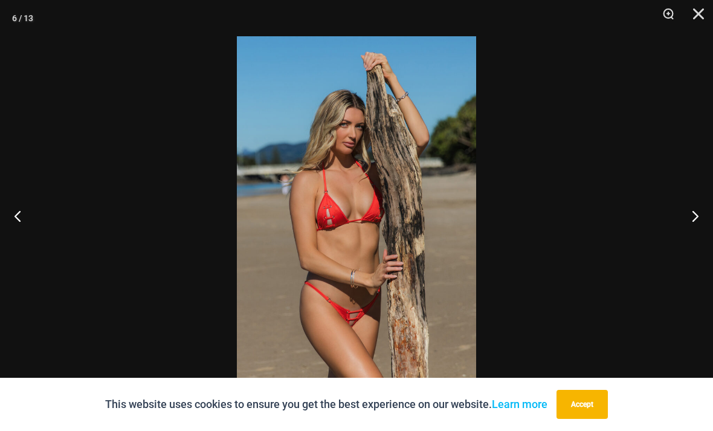
click at [692, 218] on button "Next" at bounding box center [690, 215] width 45 height 60
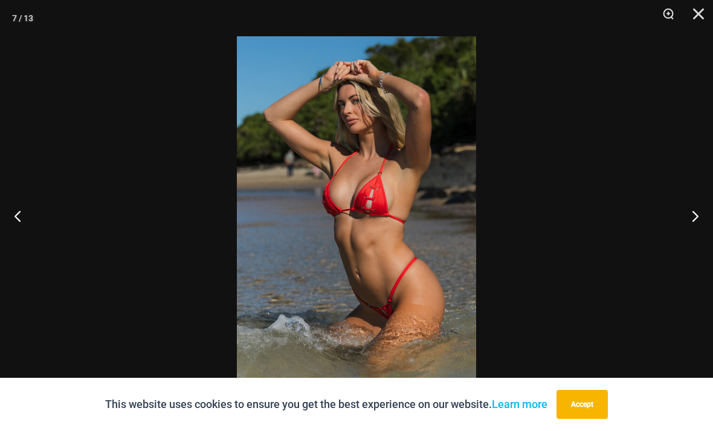
click at [695, 217] on button "Next" at bounding box center [690, 215] width 45 height 60
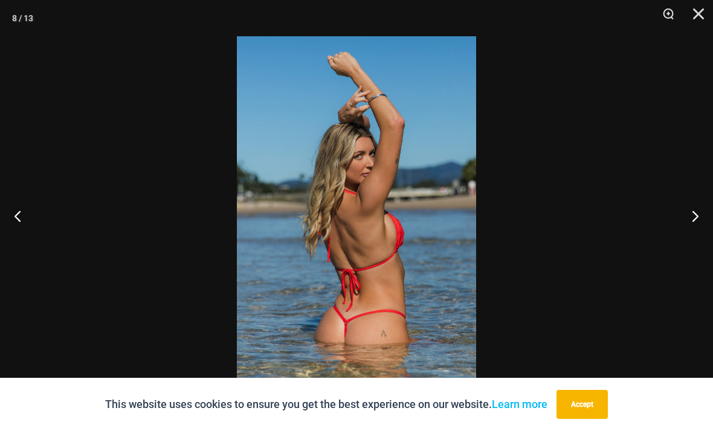
click at [696, 218] on button "Next" at bounding box center [690, 215] width 45 height 60
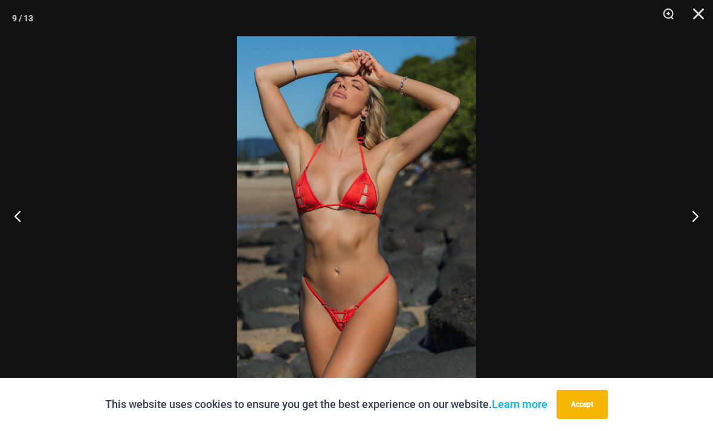
click at [695, 216] on button "Next" at bounding box center [690, 215] width 45 height 60
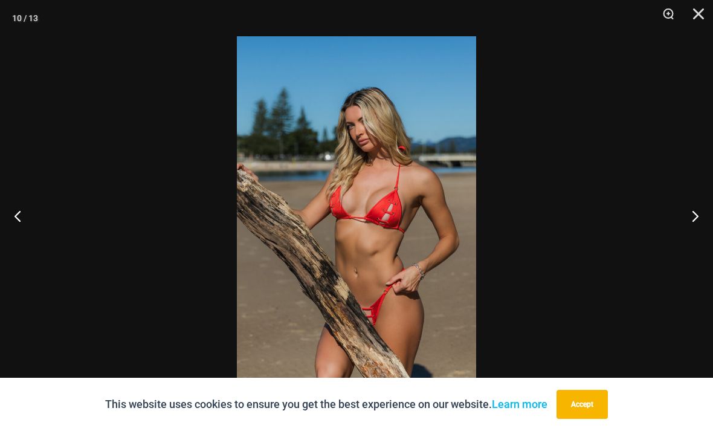
click at [694, 18] on button "Close" at bounding box center [694, 18] width 30 height 36
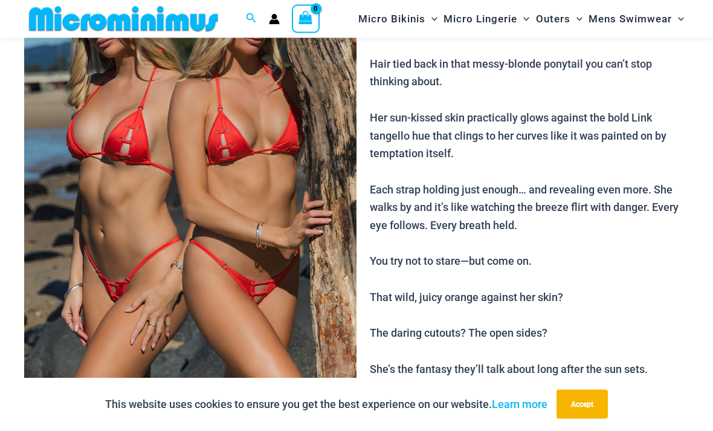
scroll to position [166, 0]
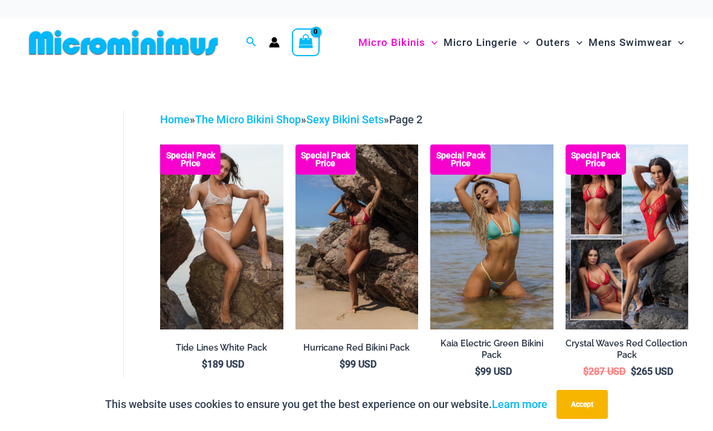
click at [56, 45] on img at bounding box center [123, 42] width 199 height 27
